Goal: Task Accomplishment & Management: Use online tool/utility

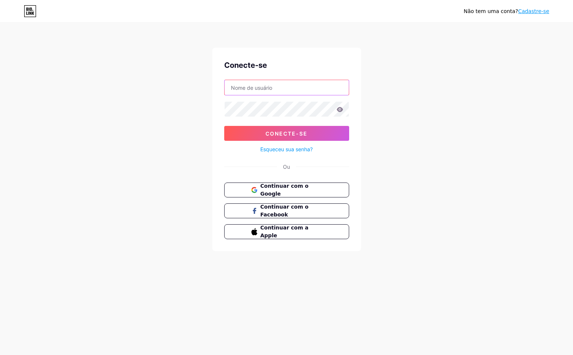
type input "[EMAIL_ADDRESS][DOMAIN_NAME]"
click at [341, 109] on icon at bounding box center [340, 109] width 6 height 5
click at [341, 109] on icon at bounding box center [340, 109] width 7 height 5
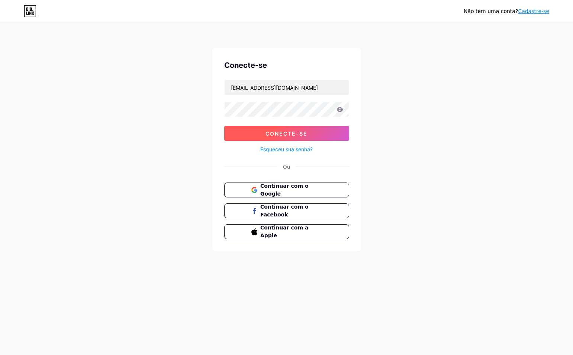
click at [328, 132] on button "Conecte-se" at bounding box center [286, 133] width 125 height 15
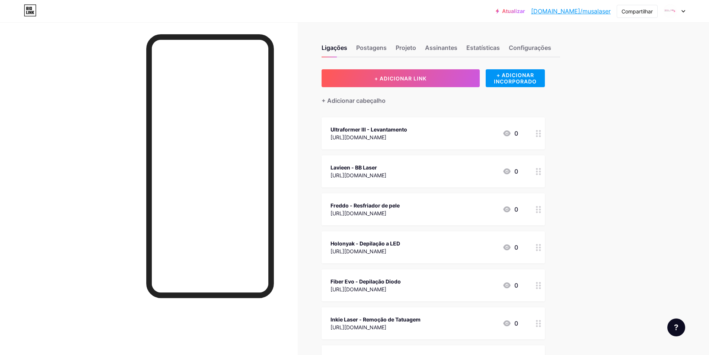
click at [538, 135] on circle at bounding box center [537, 136] width 2 height 2
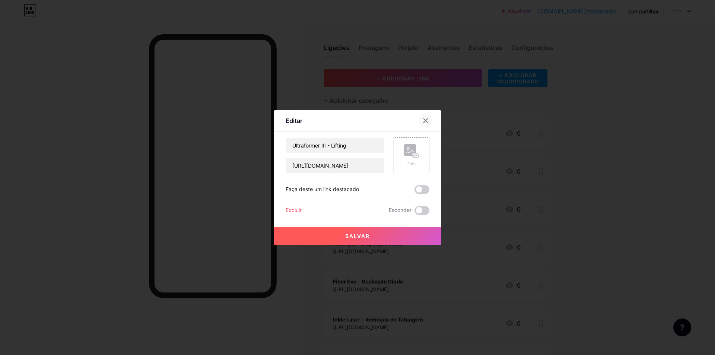
click at [423, 119] on icon at bounding box center [425, 121] width 4 height 4
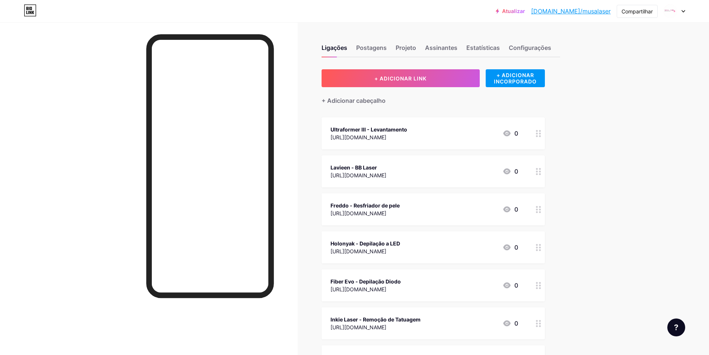
click at [540, 132] on icon at bounding box center [538, 133] width 5 height 7
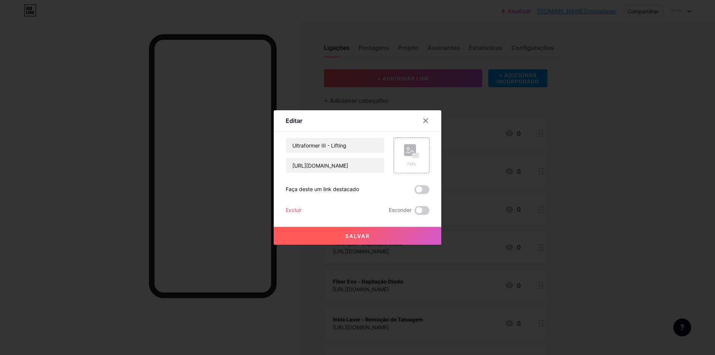
click at [573, 114] on div at bounding box center [357, 177] width 715 height 355
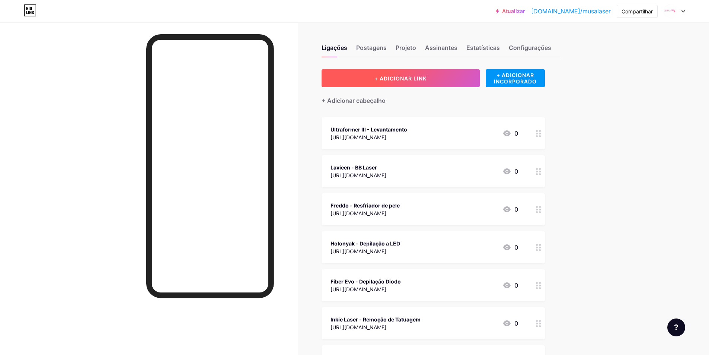
click at [441, 77] on button "+ ADICIONAR LINK" at bounding box center [401, 78] width 158 height 18
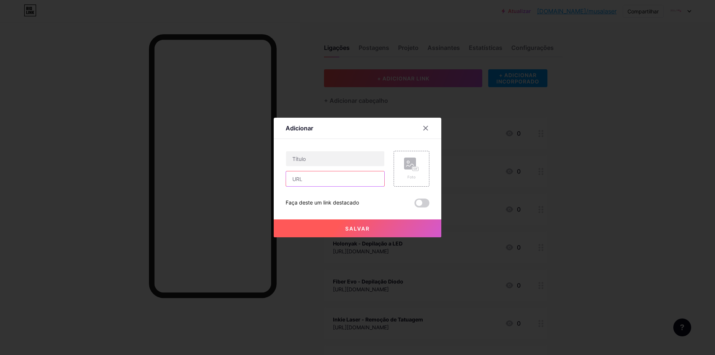
click at [332, 180] on input "text" at bounding box center [335, 178] width 98 height 15
paste input "[URL][DOMAIN_NAME]"
type input "[URL][DOMAIN_NAME]"
click at [328, 160] on input "text" at bounding box center [335, 158] width 98 height 15
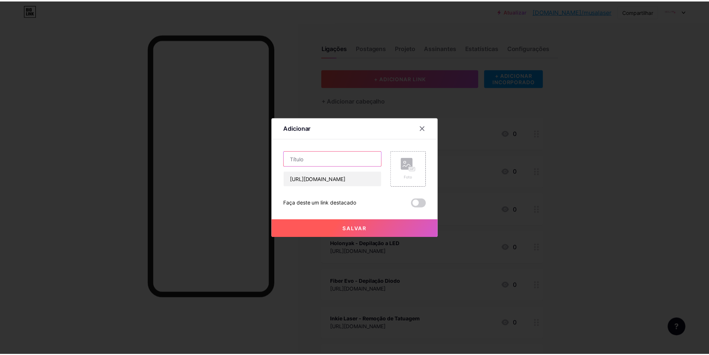
scroll to position [0, 0]
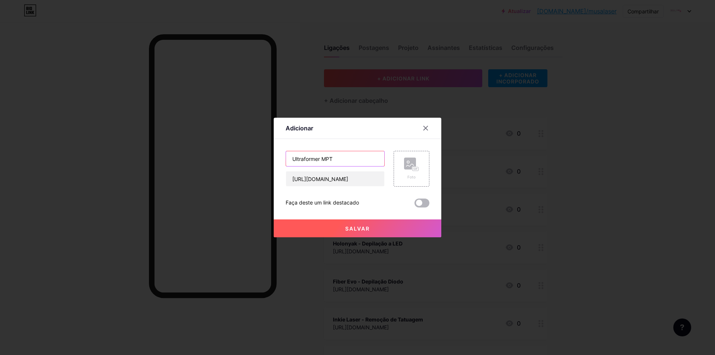
type input "Ultraformer MPT"
click at [426, 206] on span at bounding box center [421, 202] width 15 height 9
click at [414, 205] on input "checkbox" at bounding box center [414, 205] width 0 height 0
click at [420, 226] on button "Salvar" at bounding box center [357, 228] width 167 height 18
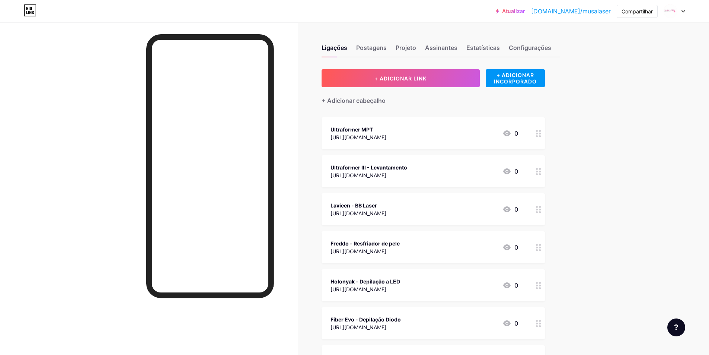
click at [573, 79] on div "Atualizar [DOMAIN_NAME]/musala... [DOMAIN_NAME]/musalaser Compartilhar Trocar d…" at bounding box center [354, 314] width 709 height 629
click at [573, 10] on icon at bounding box center [683, 11] width 4 height 3
click at [573, 13] on font "[DOMAIN_NAME]/musalaser" at bounding box center [571, 10] width 80 height 7
click at [525, 8] on font "Atualizar" at bounding box center [513, 11] width 23 height 6
click at [573, 10] on font "[DOMAIN_NAME]/musalaser" at bounding box center [571, 10] width 80 height 7
